Goal: Task Accomplishment & Management: Complete application form

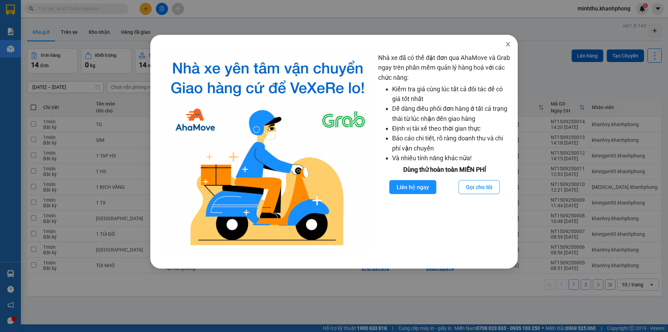
click at [508, 46] on icon "close" at bounding box center [508, 44] width 6 height 6
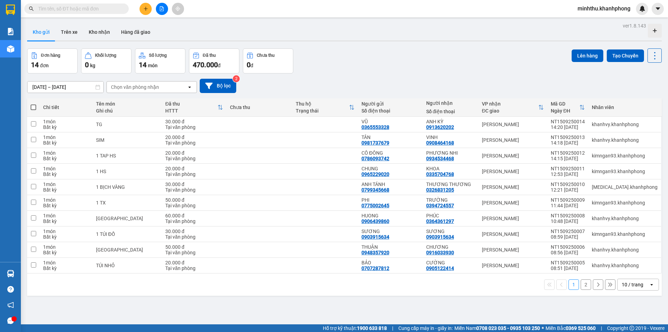
click at [148, 9] on button at bounding box center [146, 9] width 12 height 12
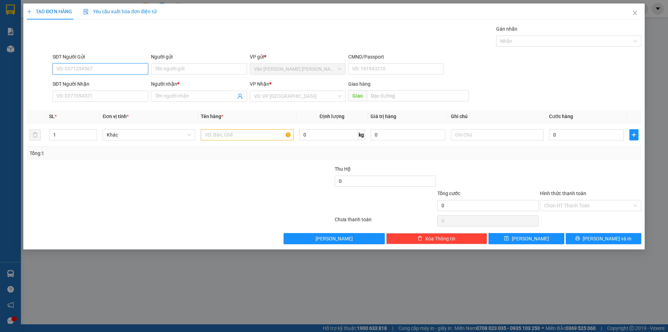
click at [76, 70] on input "SĐT Người Gửi" at bounding box center [101, 68] width 96 height 11
type input "0905020858"
click at [78, 100] on input "SĐT Người Nhận" at bounding box center [101, 95] width 96 height 11
click at [80, 100] on input "SĐT Người Nhận" at bounding box center [101, 95] width 96 height 11
type input "0888350037"
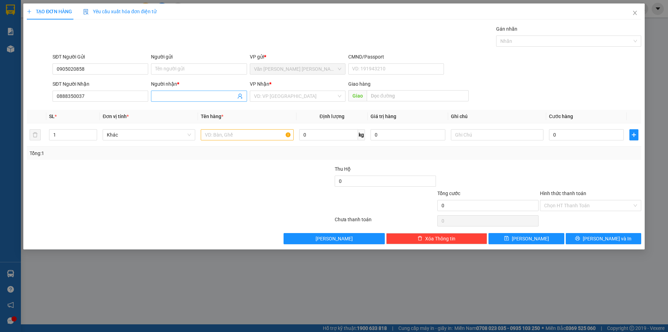
click at [179, 95] on input "Người nhận *" at bounding box center [195, 96] width 80 height 8
type input "[PERSON_NAME]"
click at [268, 92] on input "search" at bounding box center [295, 96] width 82 height 10
type input "1 kiện"
click at [567, 142] on td "0" at bounding box center [586, 134] width 80 height 23
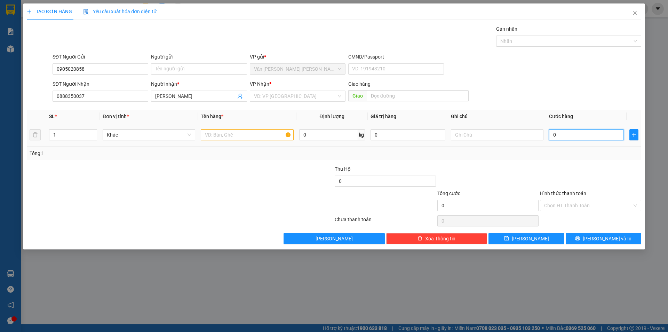
click at [568, 135] on input "0" at bounding box center [586, 134] width 75 height 11
type input "3"
type input "30"
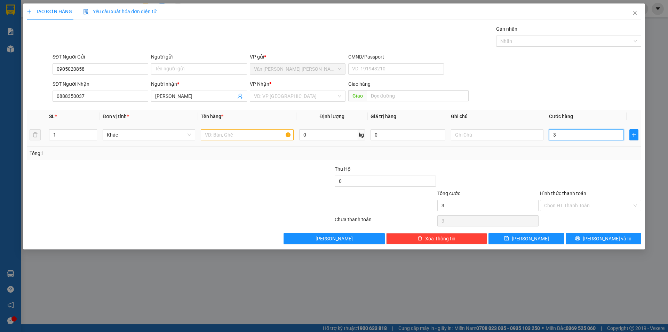
type input "30"
type input "30.000"
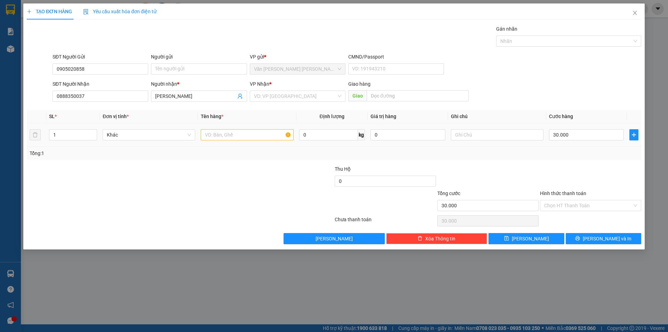
click at [524, 167] on div at bounding box center [488, 177] width 103 height 24
click at [269, 136] on input "text" at bounding box center [247, 134] width 93 height 11
type input "1 kiện"
click at [535, 175] on div at bounding box center [488, 177] width 103 height 24
click at [589, 207] on input "Hình thức thanh toán" at bounding box center [588, 205] width 88 height 10
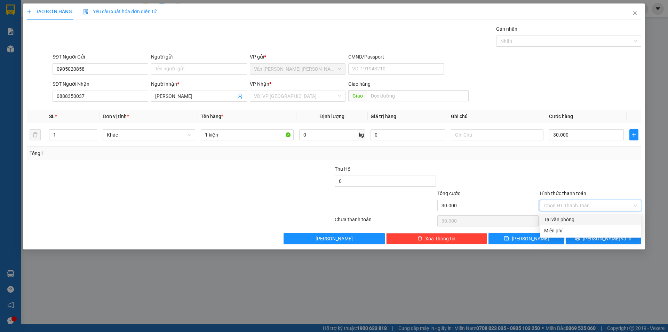
click at [578, 220] on div "Tại văn phòng" at bounding box center [590, 219] width 93 height 8
type input "0"
click at [553, 171] on div at bounding box center [590, 177] width 103 height 24
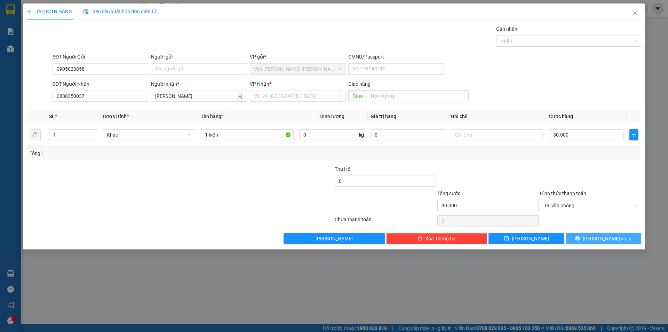
click at [580, 240] on icon "printer" at bounding box center [577, 238] width 5 height 5
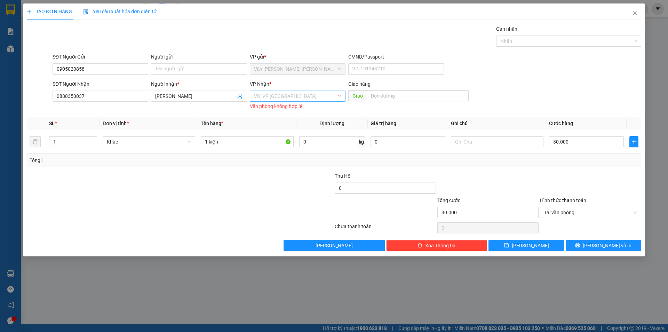
click at [282, 96] on input "search" at bounding box center [295, 96] width 82 height 10
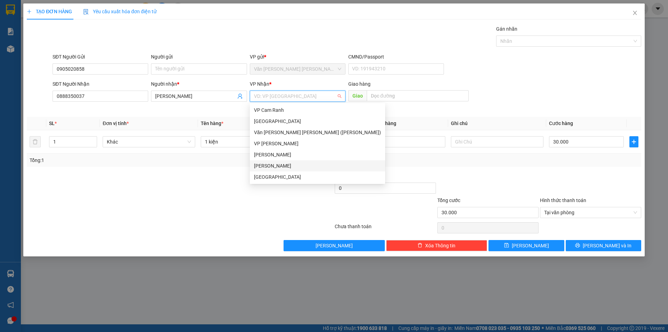
click at [276, 166] on div "[PERSON_NAME]" at bounding box center [317, 166] width 127 height 8
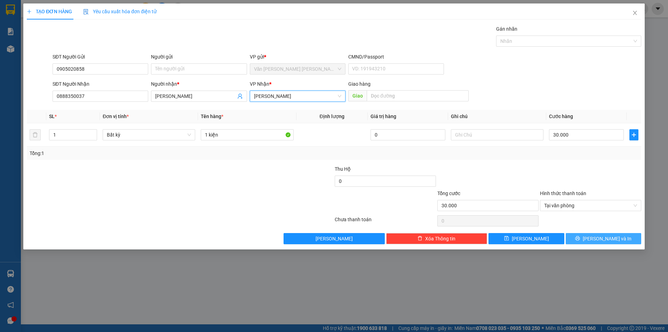
click at [590, 234] on button "[PERSON_NAME] và In" at bounding box center [604, 238] width 76 height 11
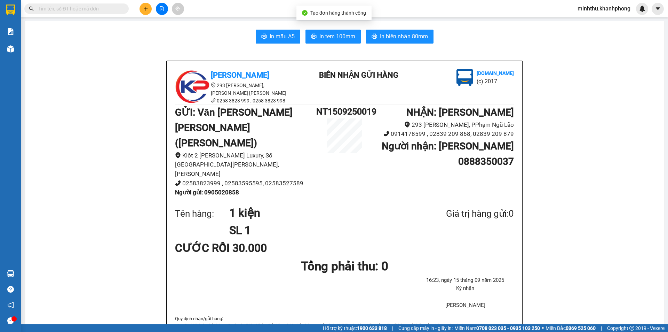
click at [398, 41] on button "In biên nhận 80mm" at bounding box center [400, 37] width 68 height 14
click at [275, 35] on span "In mẫu A5" at bounding box center [282, 36] width 25 height 9
click at [86, 3] on div "Kết quả tìm kiếm ( 0 ) Bộ lọc No Data" at bounding box center [68, 9] width 136 height 12
click at [67, 11] on input "text" at bounding box center [79, 9] width 82 height 8
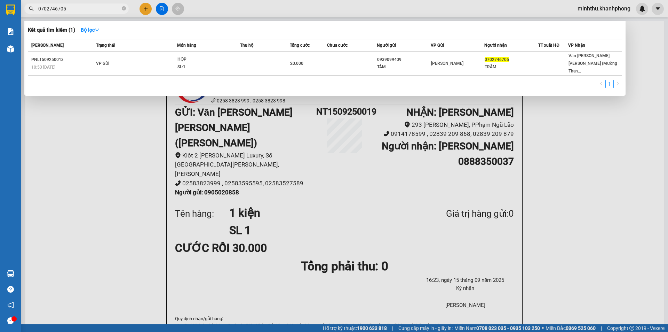
type input "0702746705"
